Goal: Task Accomplishment & Management: Manage account settings

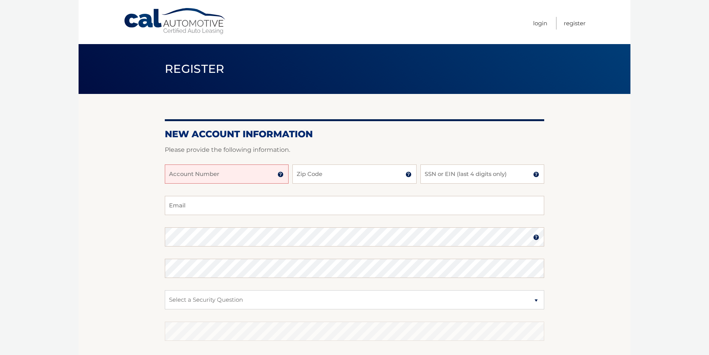
click at [254, 174] on input "Account Number" at bounding box center [227, 173] width 124 height 19
type input "44455999663"
click at [333, 179] on input "Zip Code" at bounding box center [354, 173] width 124 height 19
type input "11590"
click at [455, 180] on input "SSN or EIN (last 4 digits only)" at bounding box center [482, 173] width 124 height 19
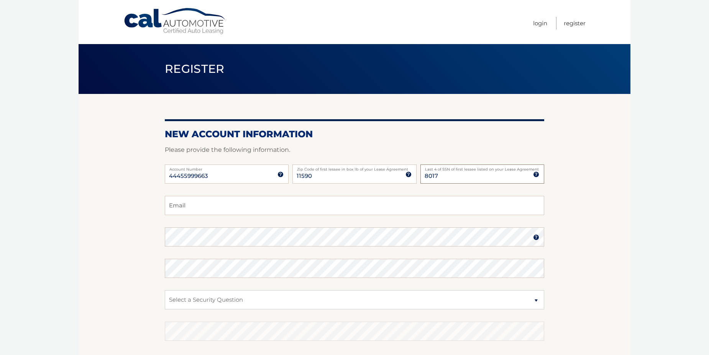
type input "8017"
click at [180, 207] on input "Email" at bounding box center [354, 205] width 379 height 19
type input "chalmerspatti@yahoo.com"
click at [536, 236] on img at bounding box center [536, 237] width 6 height 6
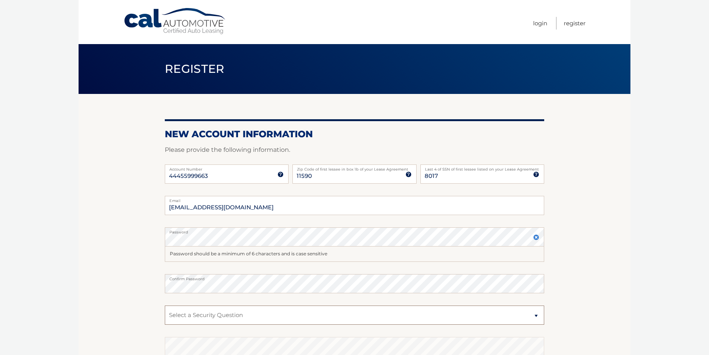
click at [234, 315] on select "Select a Security Question What was the name of your elementary school? What is…" at bounding box center [354, 314] width 379 height 19
select select "1"
click at [165, 305] on select "Select a Security Question What was the name of your elementary school? What is…" at bounding box center [354, 314] width 379 height 19
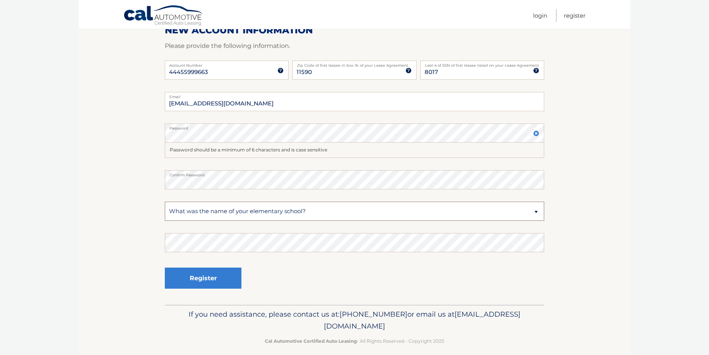
scroll to position [112, 0]
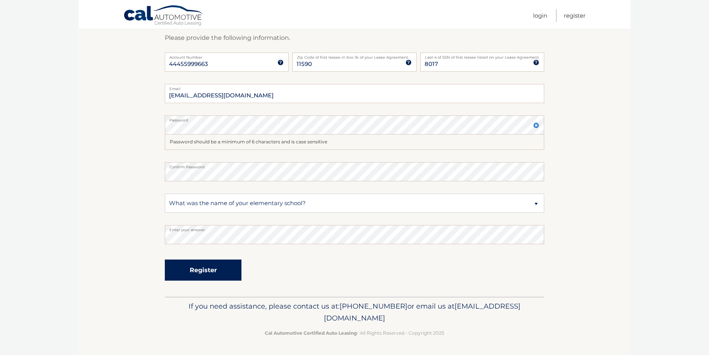
click at [199, 270] on button "Register" at bounding box center [203, 269] width 77 height 21
click at [200, 268] on button "Register" at bounding box center [203, 269] width 77 height 21
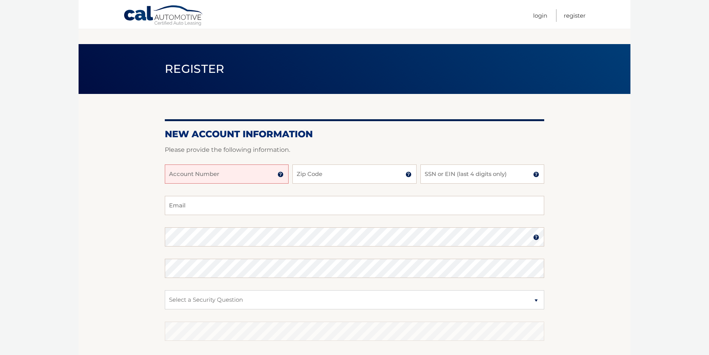
scroll to position [97, 0]
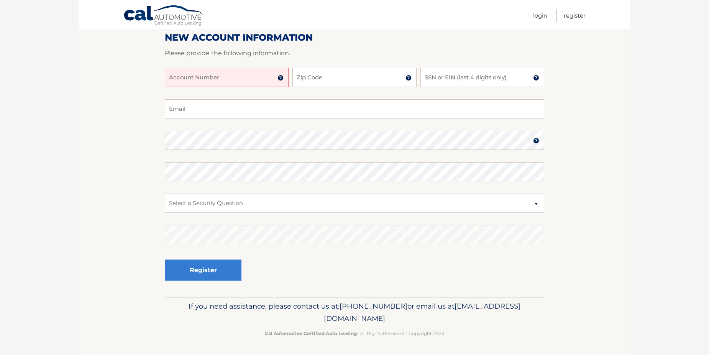
click at [232, 75] on input "Account Number" at bounding box center [227, 77] width 124 height 19
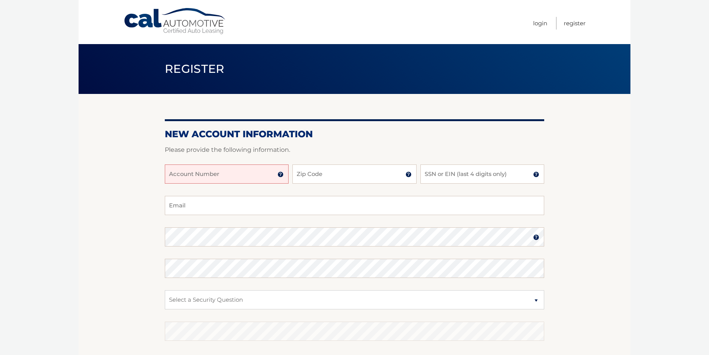
click at [257, 178] on input "Account Number" at bounding box center [227, 173] width 124 height 19
type input "44455999663"
click at [330, 171] on input "Zip Code" at bounding box center [354, 173] width 124 height 19
type input "11590"
click at [454, 180] on input "SSN or EIN (last 4 digits only)" at bounding box center [482, 173] width 124 height 19
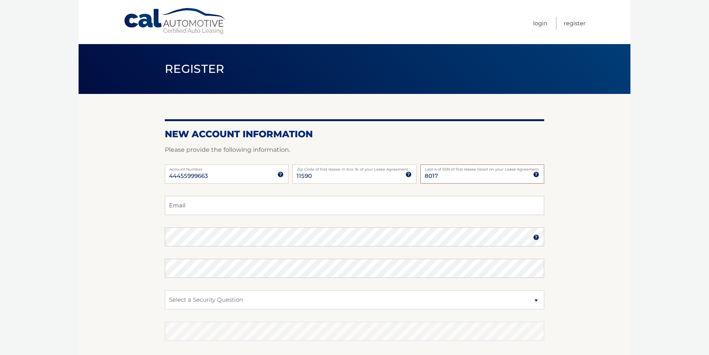
type input "8017"
click at [205, 209] on input "Email" at bounding box center [354, 205] width 379 height 19
type input "[EMAIL_ADDRESS][DOMAIN_NAME]"
click at [206, 296] on select "Select a Security Question What was the name of your elementary school? What is…" at bounding box center [354, 299] width 379 height 19
select select "1"
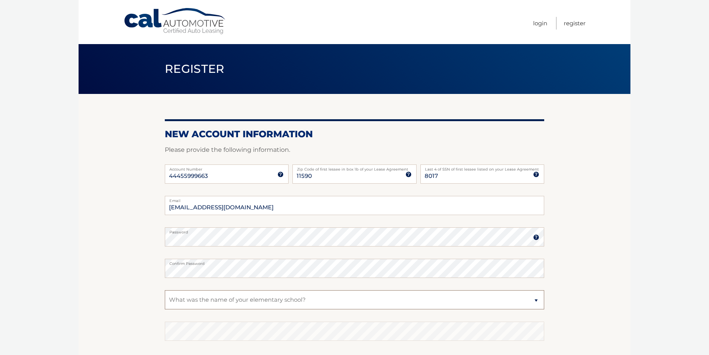
click at [165, 290] on select "Select a Security Question What was the name of your elementary school? What is…" at bounding box center [354, 299] width 379 height 19
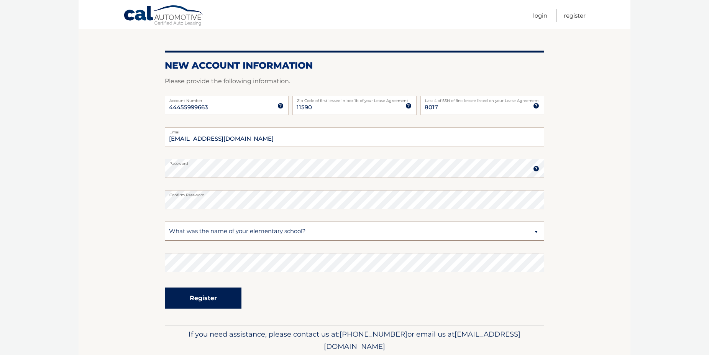
scroll to position [77, 0]
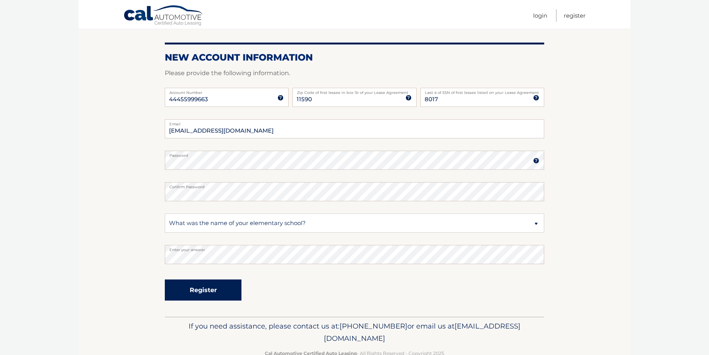
click at [203, 287] on button "Register" at bounding box center [203, 289] width 77 height 21
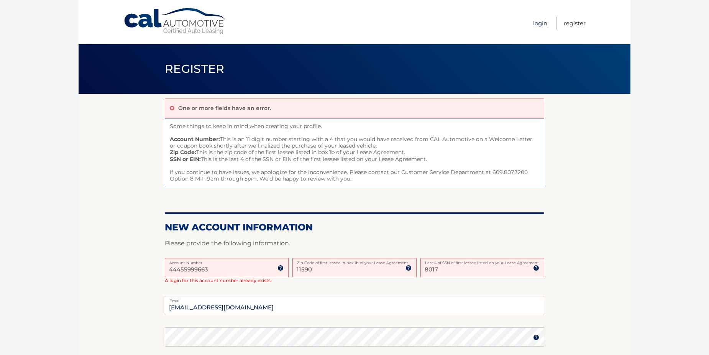
click at [545, 25] on link "Login" at bounding box center [540, 23] width 14 height 13
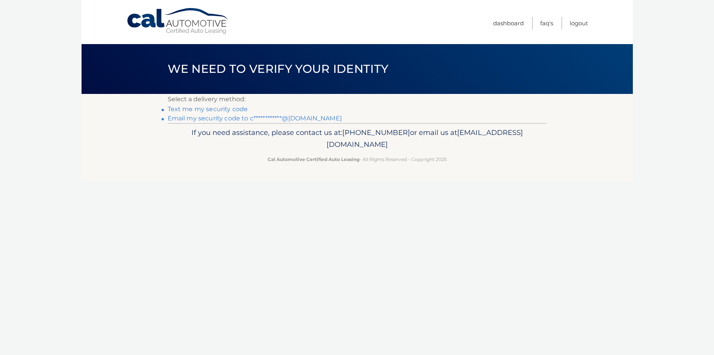
click at [213, 109] on link "Text me my security code" at bounding box center [208, 108] width 80 height 7
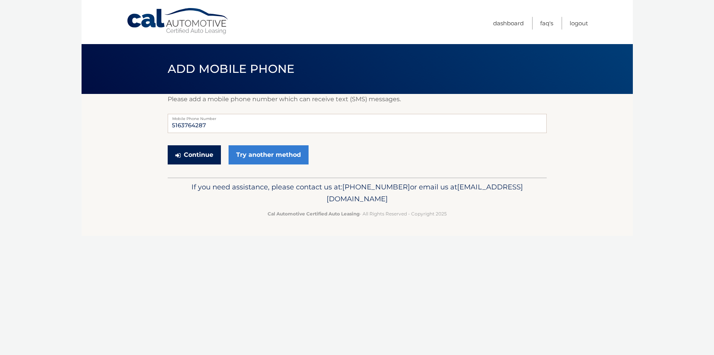
click at [200, 153] on button "Continue" at bounding box center [194, 154] width 53 height 19
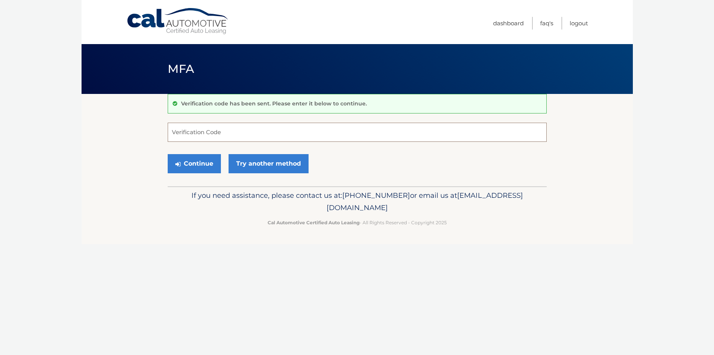
click at [246, 135] on input "Verification Code" at bounding box center [357, 132] width 379 height 19
type input "622848"
click at [205, 163] on button "Continue" at bounding box center [194, 163] width 53 height 19
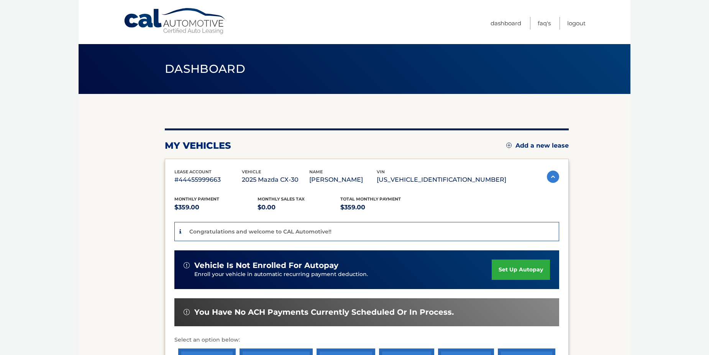
click at [532, 268] on link "set up autopay" at bounding box center [520, 269] width 58 height 20
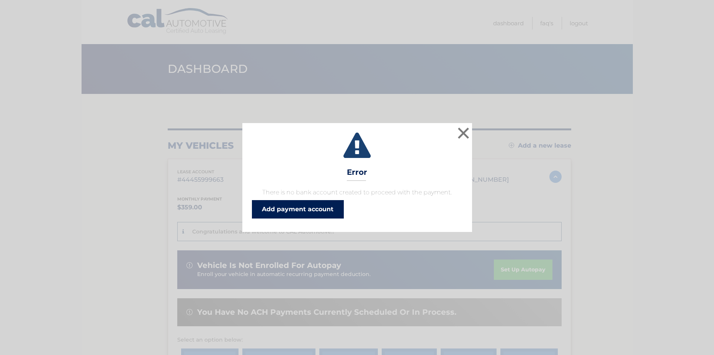
click at [293, 206] on link "Add payment account" at bounding box center [298, 209] width 92 height 18
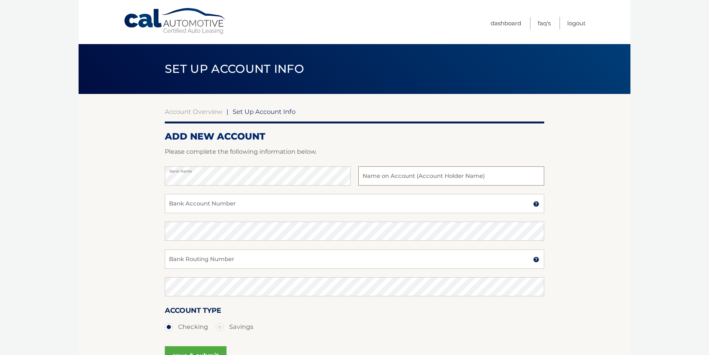
click at [399, 176] on input "text" at bounding box center [451, 175] width 186 height 19
type input "Patricia Chalmers"
click at [288, 205] on input "Bank Account Number" at bounding box center [354, 203] width 379 height 19
type input "4285476599"
click at [191, 255] on input "Bank Routing Number" at bounding box center [354, 258] width 379 height 19
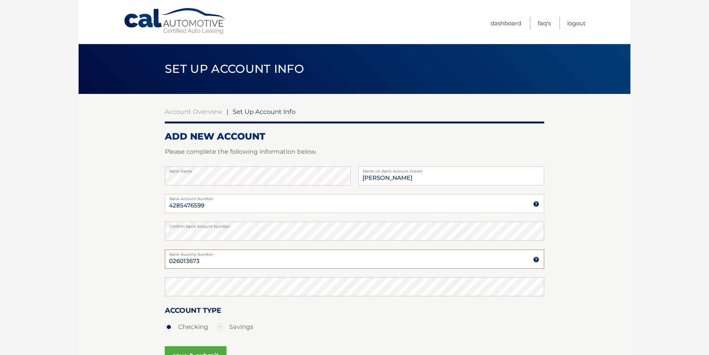
type input "026013673"
click at [164, 282] on section "Account Overview | Set Up Account Info ADD NEW ACCOUNT Please complete the foll…" at bounding box center [355, 240] width 552 height 292
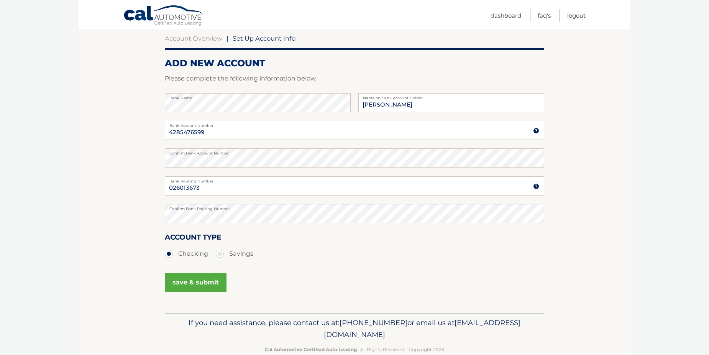
scroll to position [77, 0]
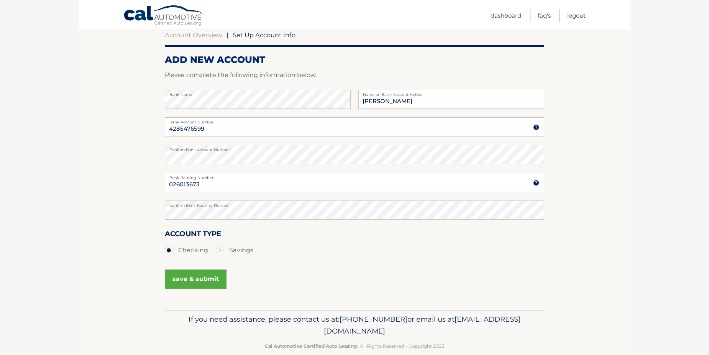
click at [203, 276] on button "save & submit" at bounding box center [196, 278] width 62 height 19
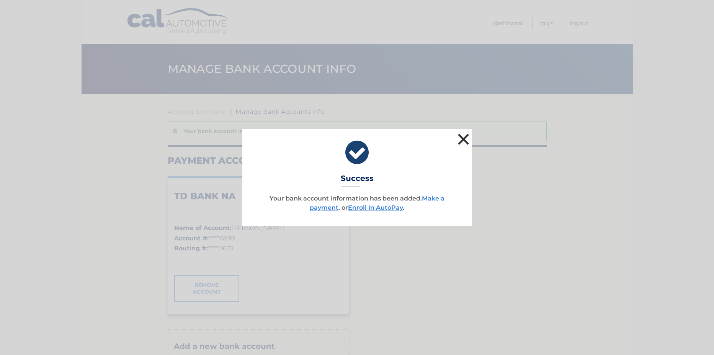
click at [463, 138] on button "×" at bounding box center [463, 138] width 15 height 15
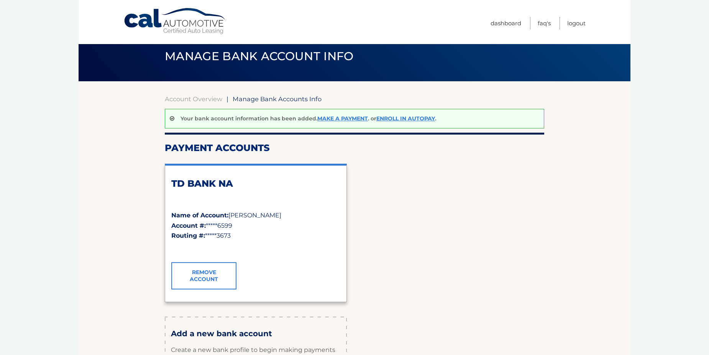
scroll to position [2, 0]
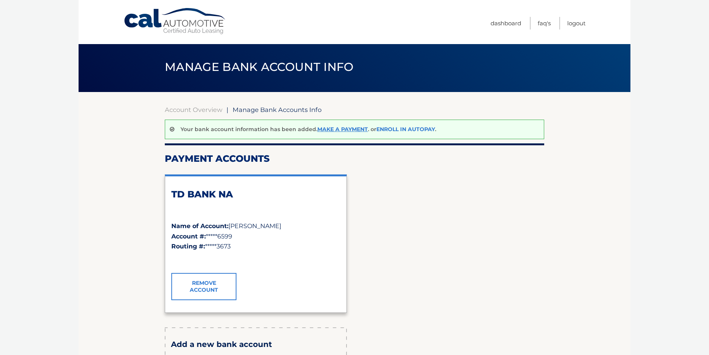
click at [399, 129] on link "Enroll In AutoPay" at bounding box center [405, 129] width 59 height 7
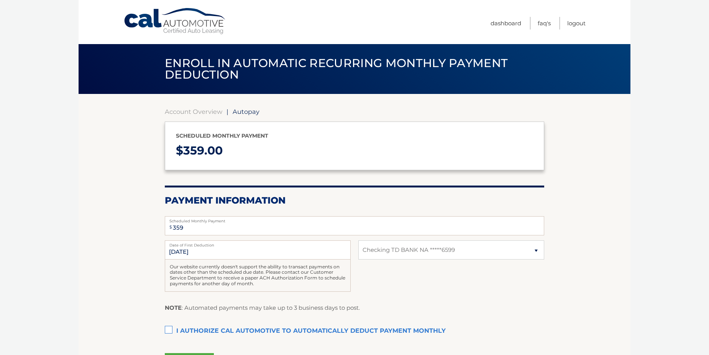
select select "MmVlZmMzYmMtYWMwMi00NTMyLWI5OWQtNjE5NzUxNzI4Njky"
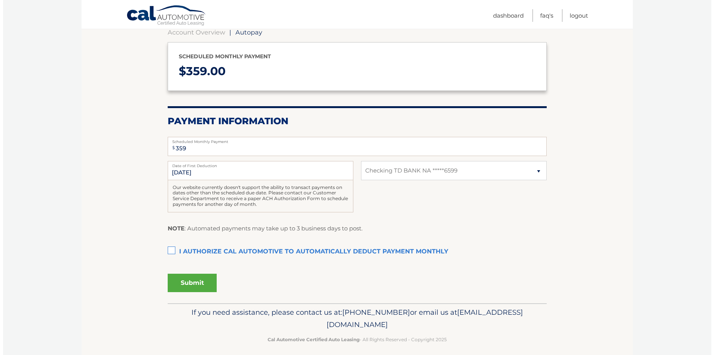
scroll to position [85, 0]
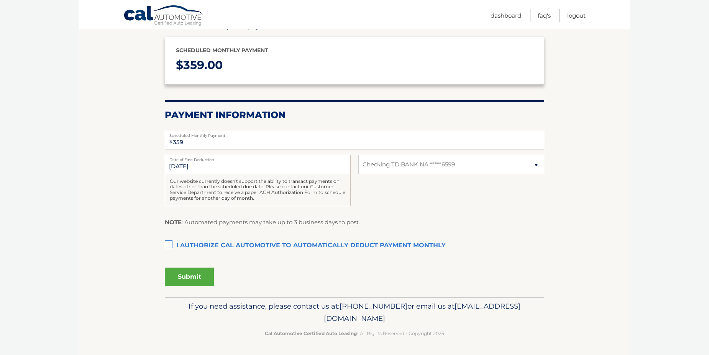
click at [171, 242] on label "I authorize cal automotive to automatically deduct payment monthly This checkbo…" at bounding box center [354, 245] width 379 height 15
click at [0, 0] on input "I authorize cal automotive to automatically deduct payment monthly This checkbo…" at bounding box center [0, 0] width 0 height 0
click at [196, 274] on button "Submit" at bounding box center [189, 276] width 49 height 18
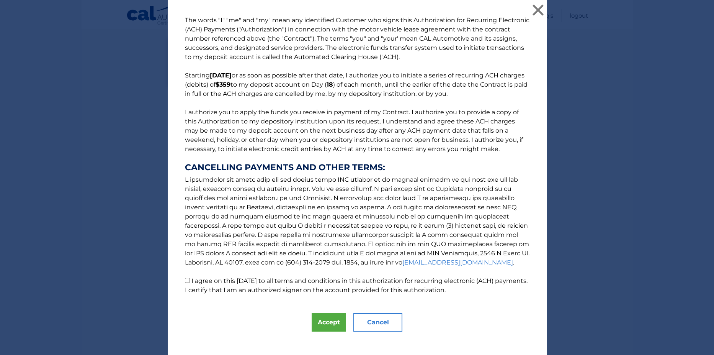
click at [185, 278] on input "I agree on this [DATE] to all terms and conditions in this authorization for re…" at bounding box center [187, 280] width 5 height 5
checkbox input "true"
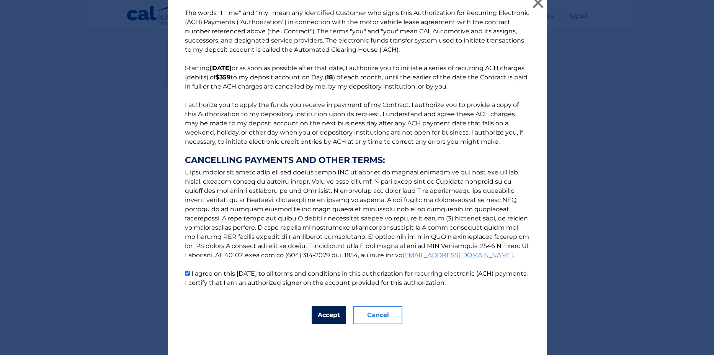
click at [328, 318] on button "Accept" at bounding box center [329, 315] width 34 height 18
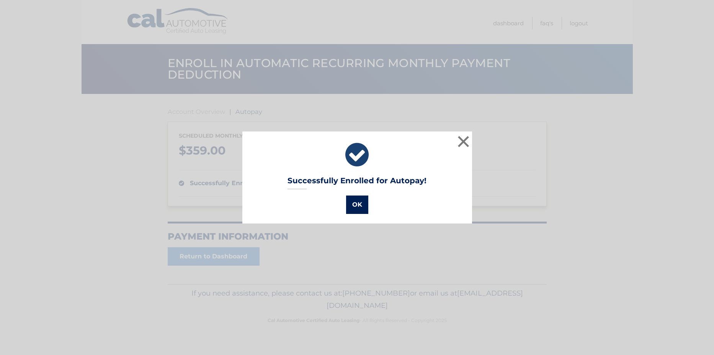
click at [356, 205] on button "OK" at bounding box center [357, 204] width 22 height 18
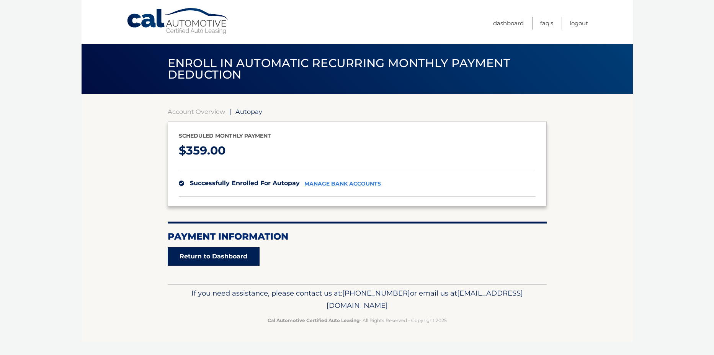
click at [244, 260] on link "Return to Dashboard" at bounding box center [214, 256] width 92 height 18
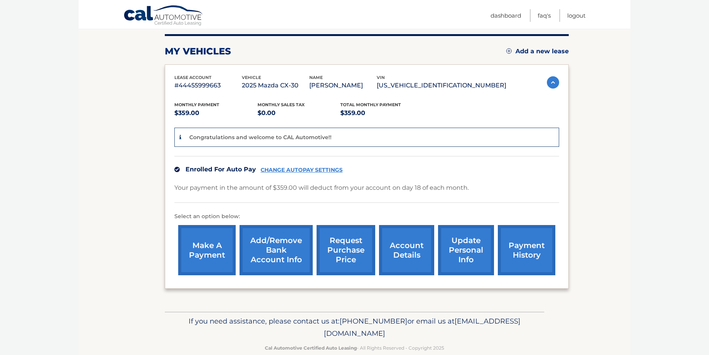
scroll to position [109, 0]
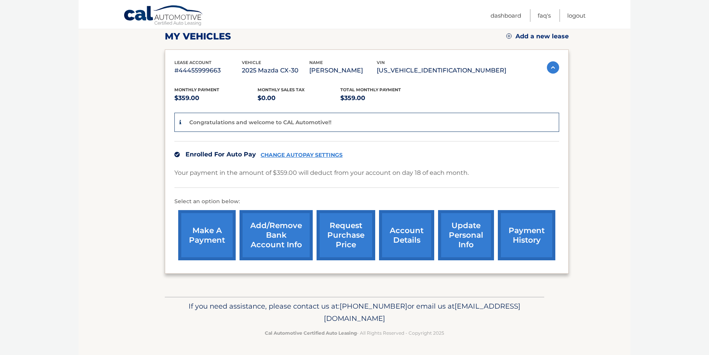
click at [408, 232] on link "account details" at bounding box center [406, 235] width 55 height 50
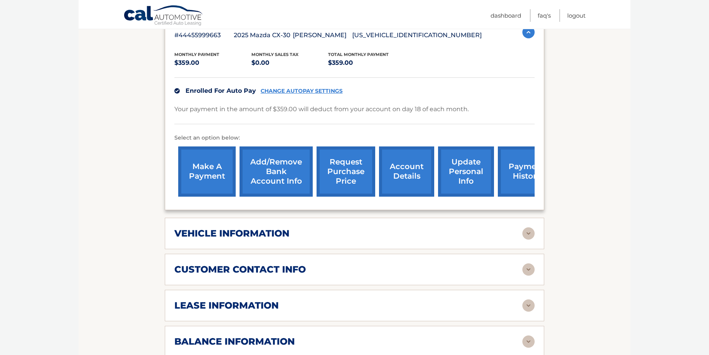
scroll to position [192, 0]
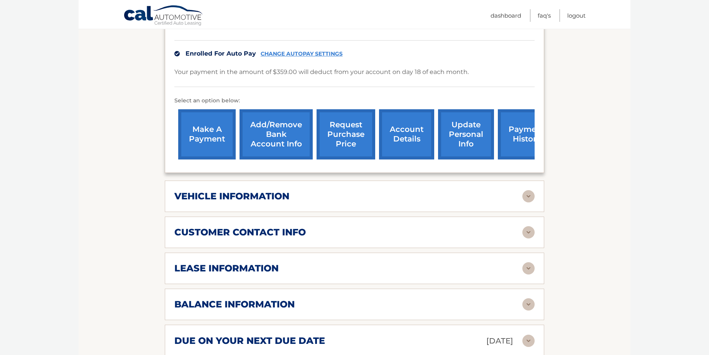
click at [532, 197] on img at bounding box center [528, 196] width 12 height 12
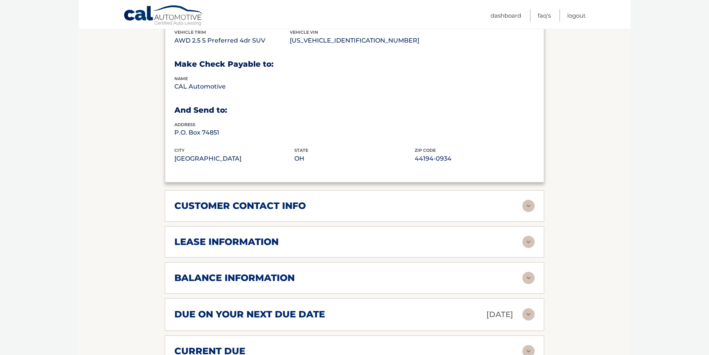
scroll to position [421, 0]
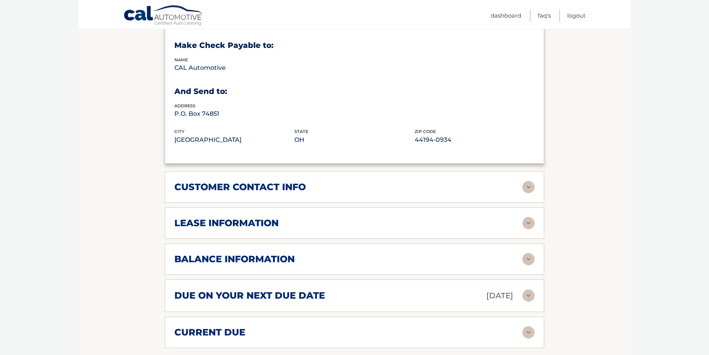
click at [526, 188] on img at bounding box center [528, 187] width 12 height 12
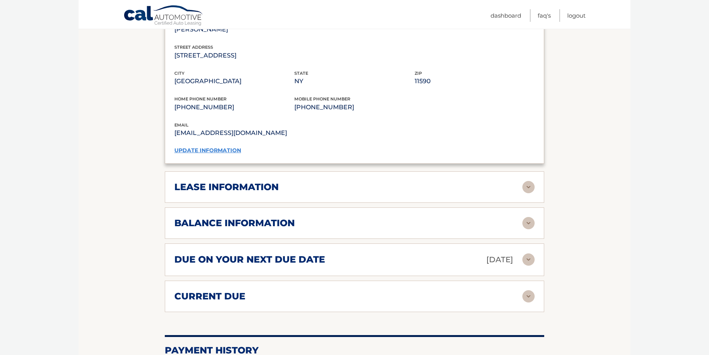
scroll to position [613, 0]
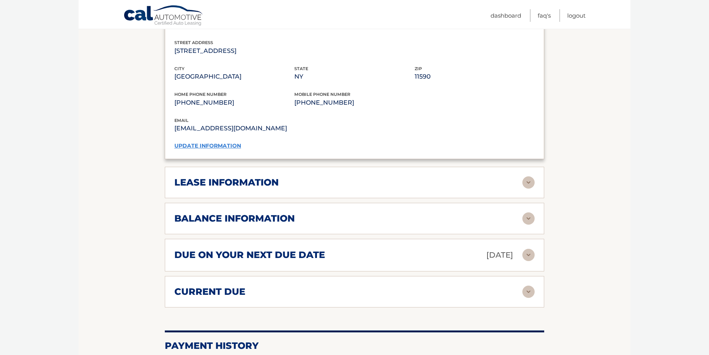
click at [530, 183] on img at bounding box center [528, 182] width 12 height 12
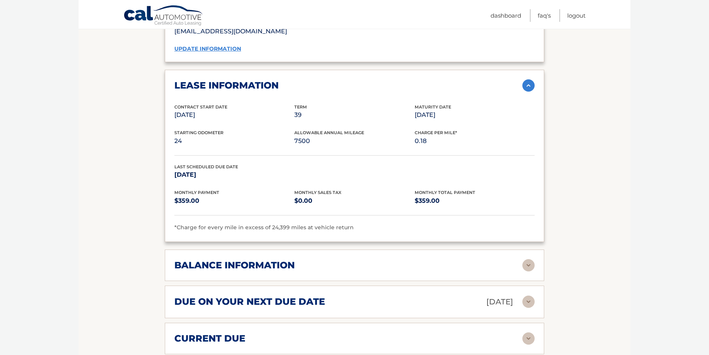
scroll to position [728, 0]
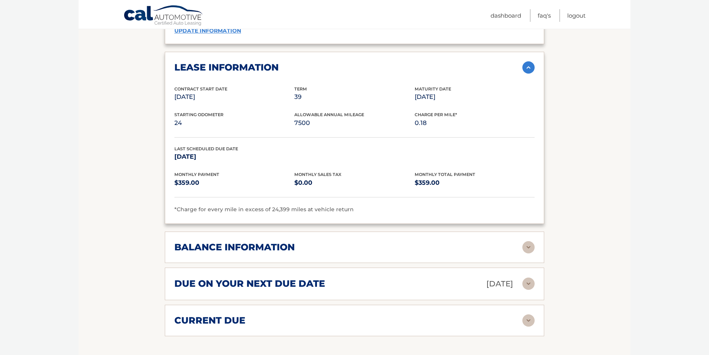
click at [532, 245] on img at bounding box center [528, 247] width 12 height 12
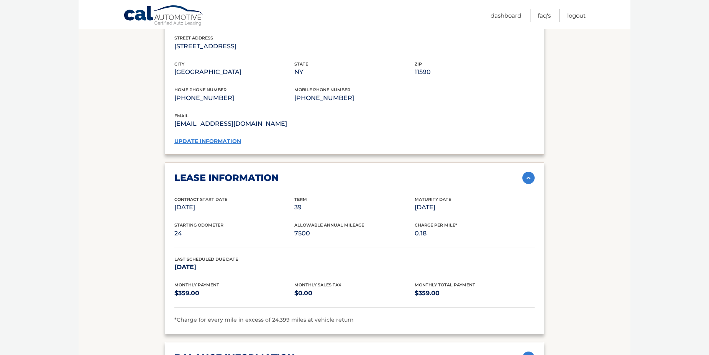
scroll to position [575, 0]
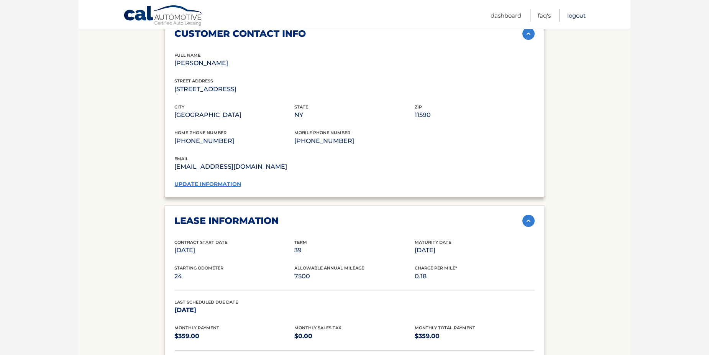
click at [581, 17] on link "Logout" at bounding box center [576, 15] width 18 height 13
